Goal: Information Seeking & Learning: Learn about a topic

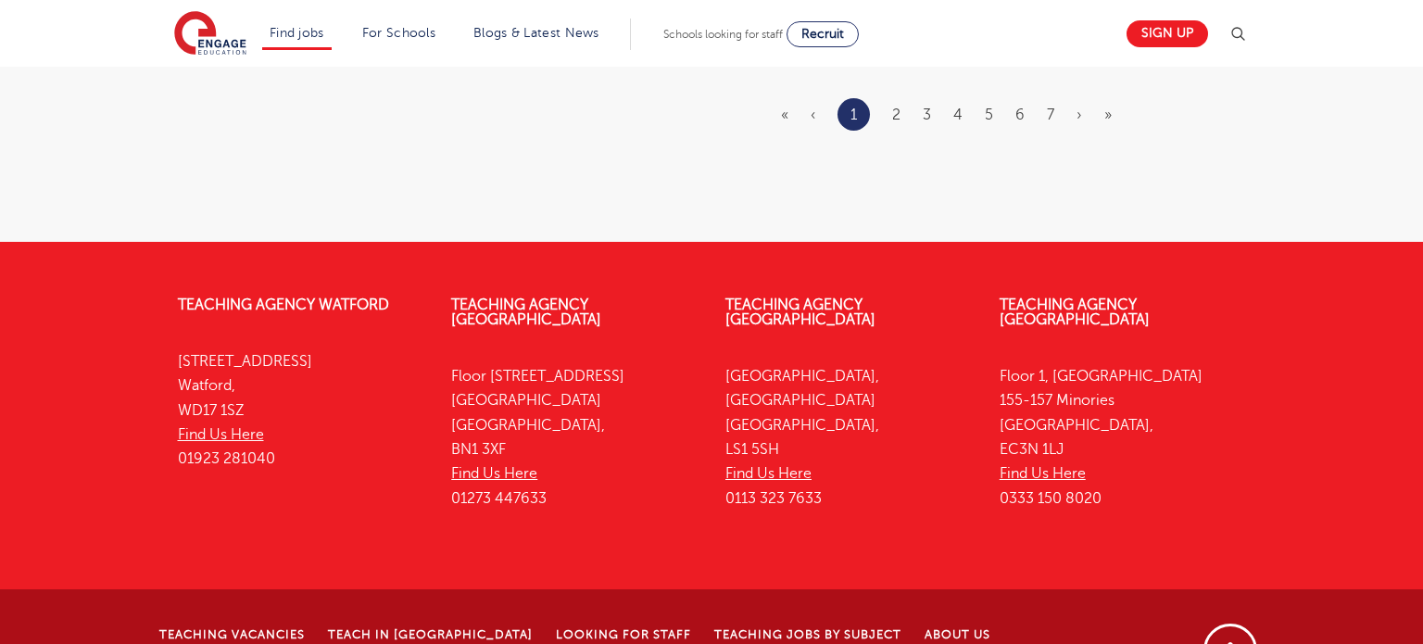
scroll to position [2197, 0]
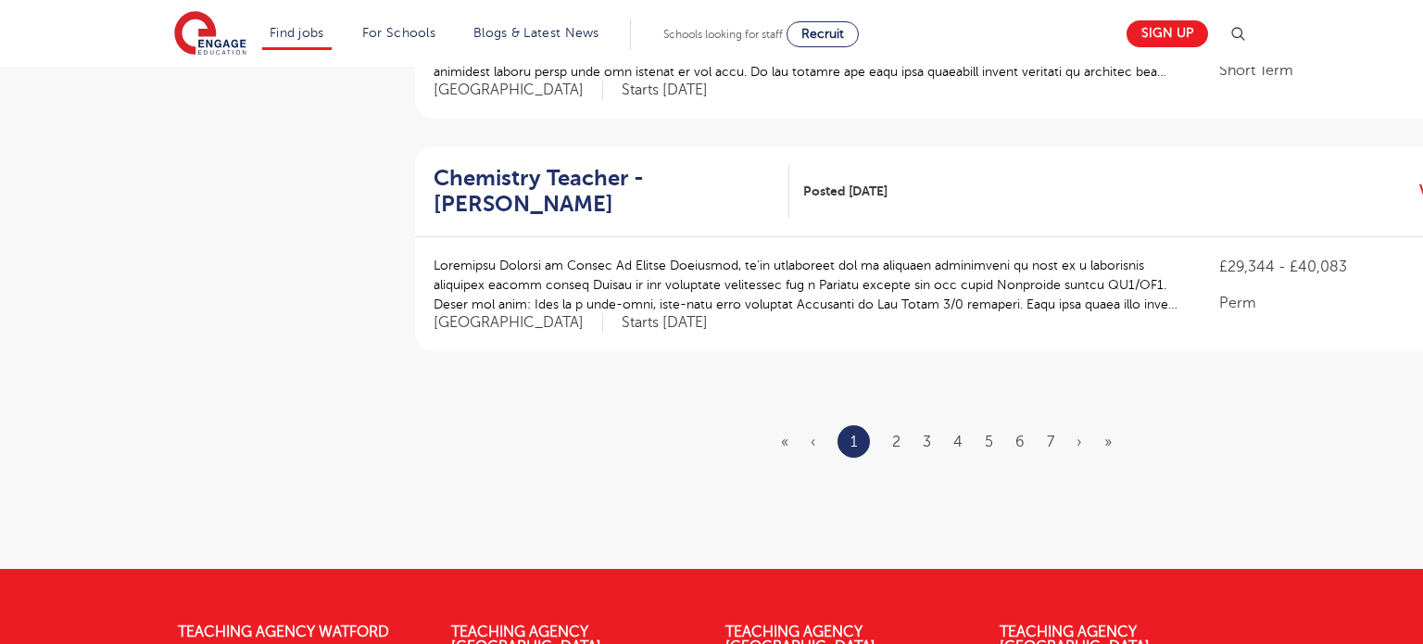
click at [889, 427] on ul "« ‹ 1 2 3 4 5 6 7 › »" at bounding box center [957, 441] width 353 height 32
click at [892, 434] on link "2" at bounding box center [896, 442] width 8 height 17
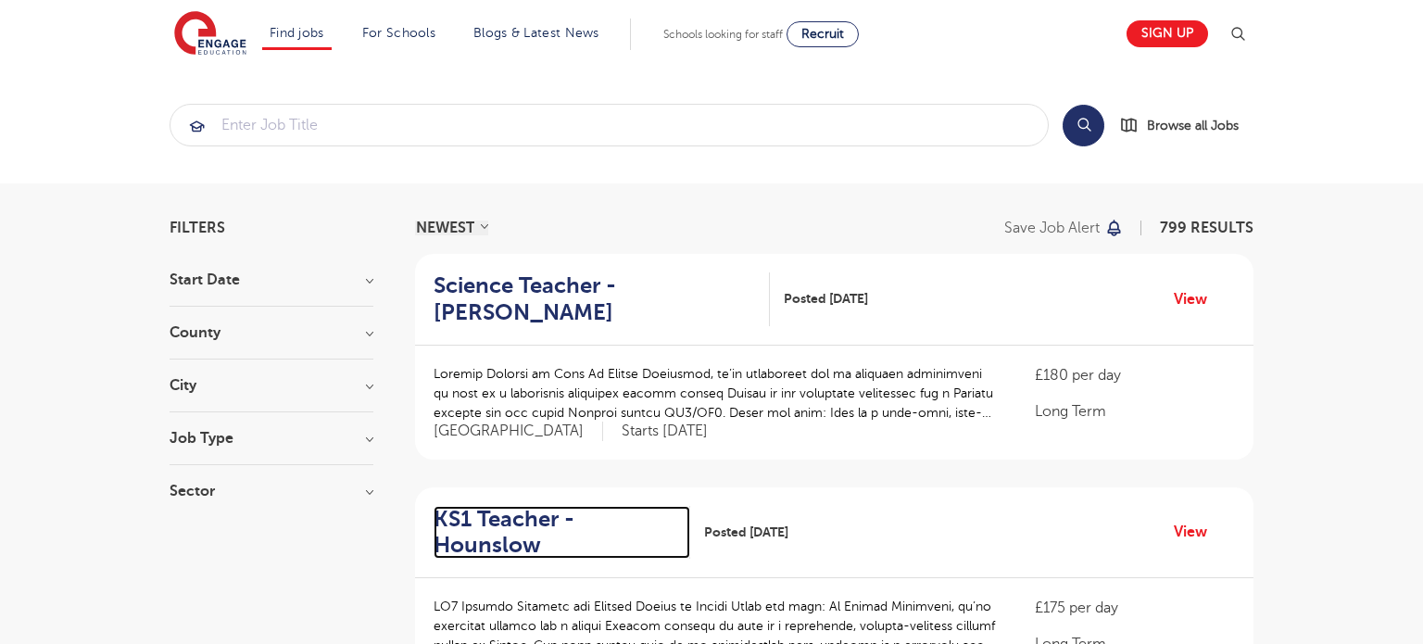
click at [470, 539] on h2 "KS1 Teacher - Hounslow" at bounding box center [555, 533] width 242 height 54
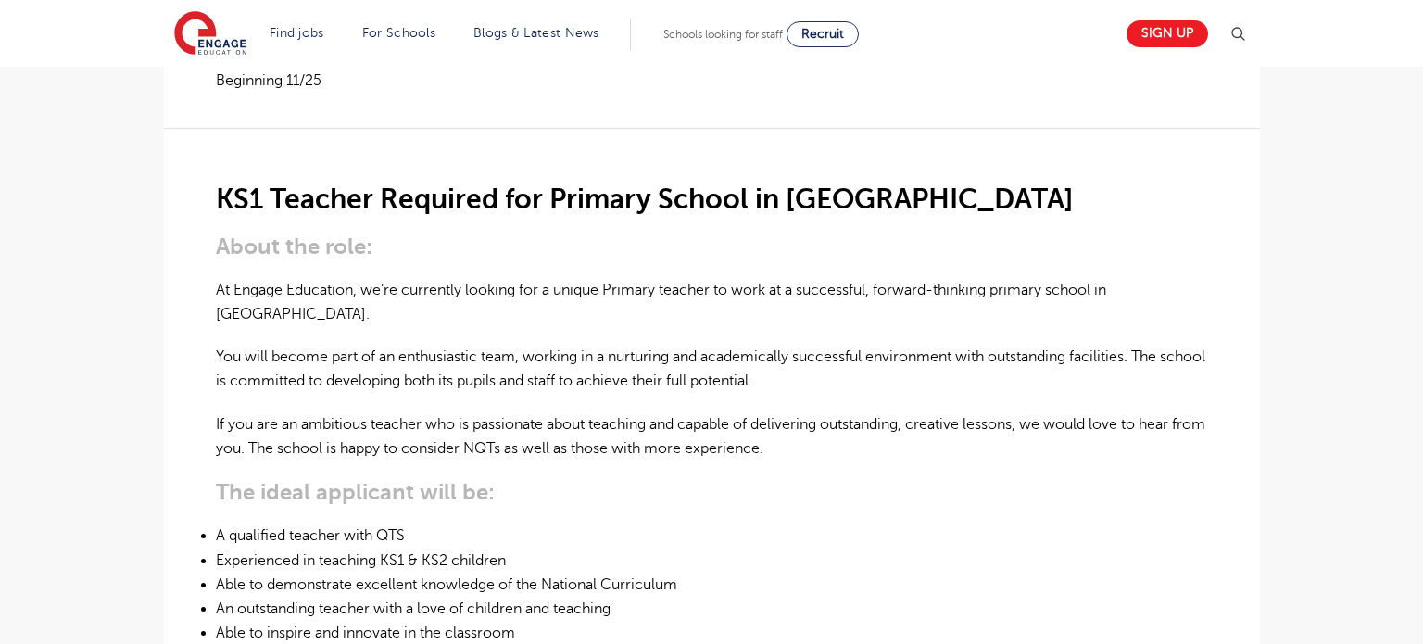
scroll to position [521, 0]
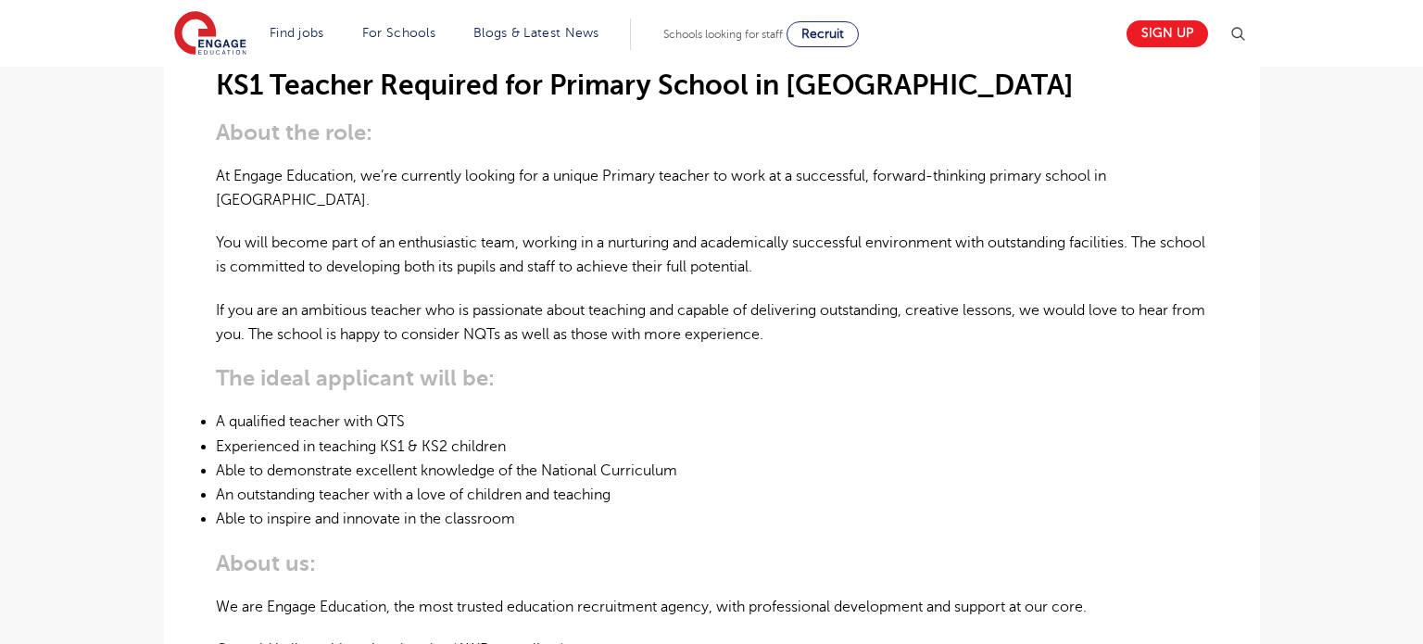
click at [220, 139] on strong "About the role:" at bounding box center [294, 133] width 157 height 26
click at [216, 133] on strong "About the role:" at bounding box center [294, 133] width 157 height 26
drag, startPoint x: 215, startPoint y: 133, endPoint x: 228, endPoint y: 131, distance: 13.3
click at [228, 131] on strong "About the role:" at bounding box center [294, 133] width 157 height 26
click at [213, 101] on div "£175 per day Long Term [GEOGRAPHIC_DATA] - [GEOGRAPHIC_DATA] Beginning 11/25 KS…" at bounding box center [712, 556] width 1066 height 1276
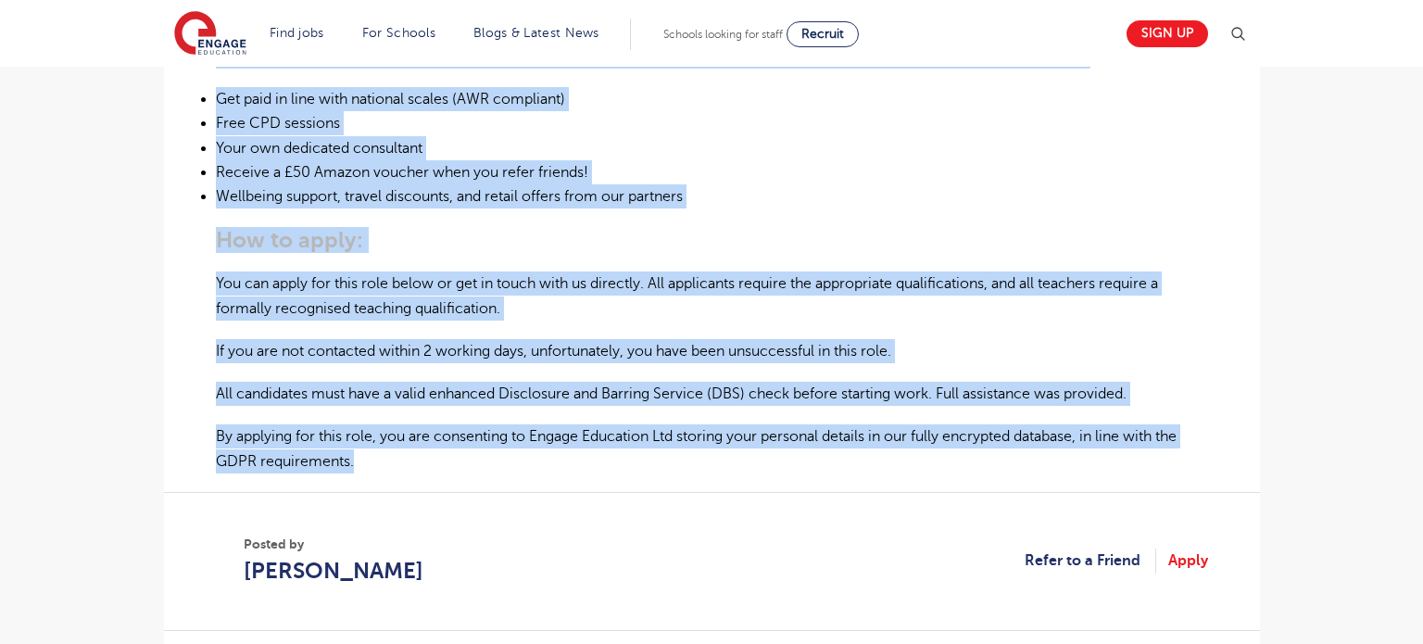
scroll to position [1086, 0]
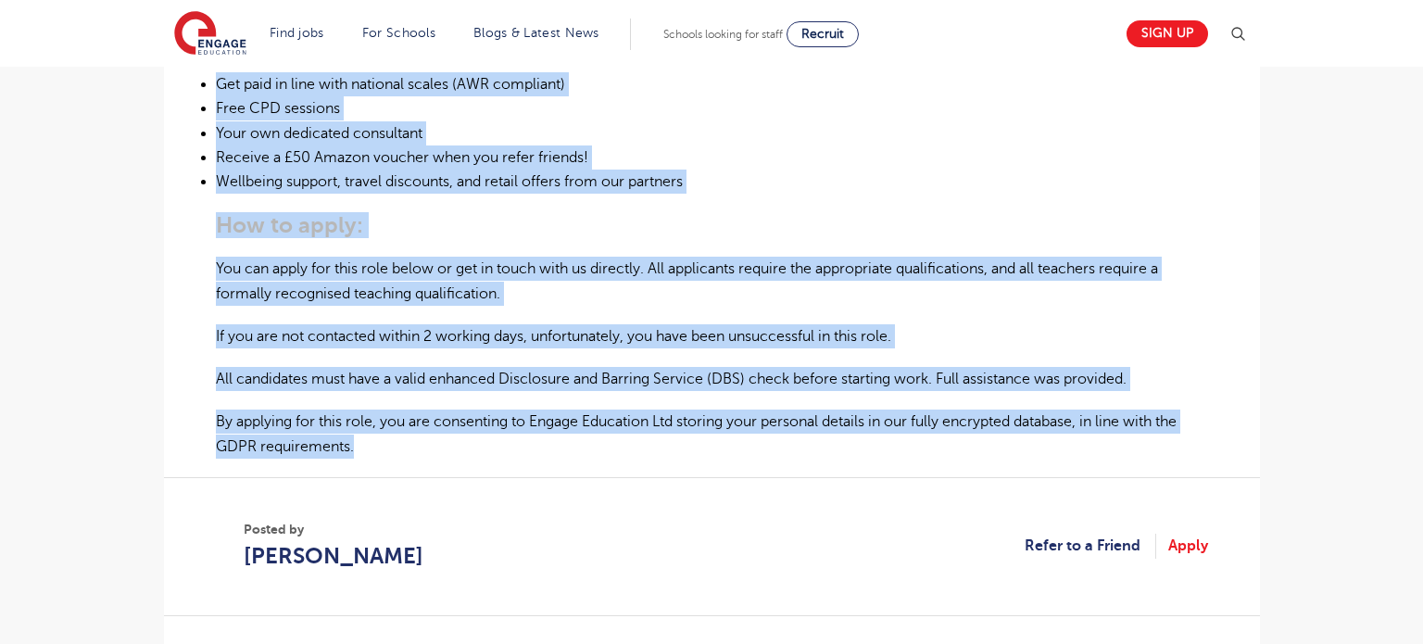
drag, startPoint x: 212, startPoint y: 87, endPoint x: 586, endPoint y: 425, distance: 504.4
copy div "KS1 Teacher Required for Primary School in London About the role: At Engage Edu…"
